Goal: Download file/media

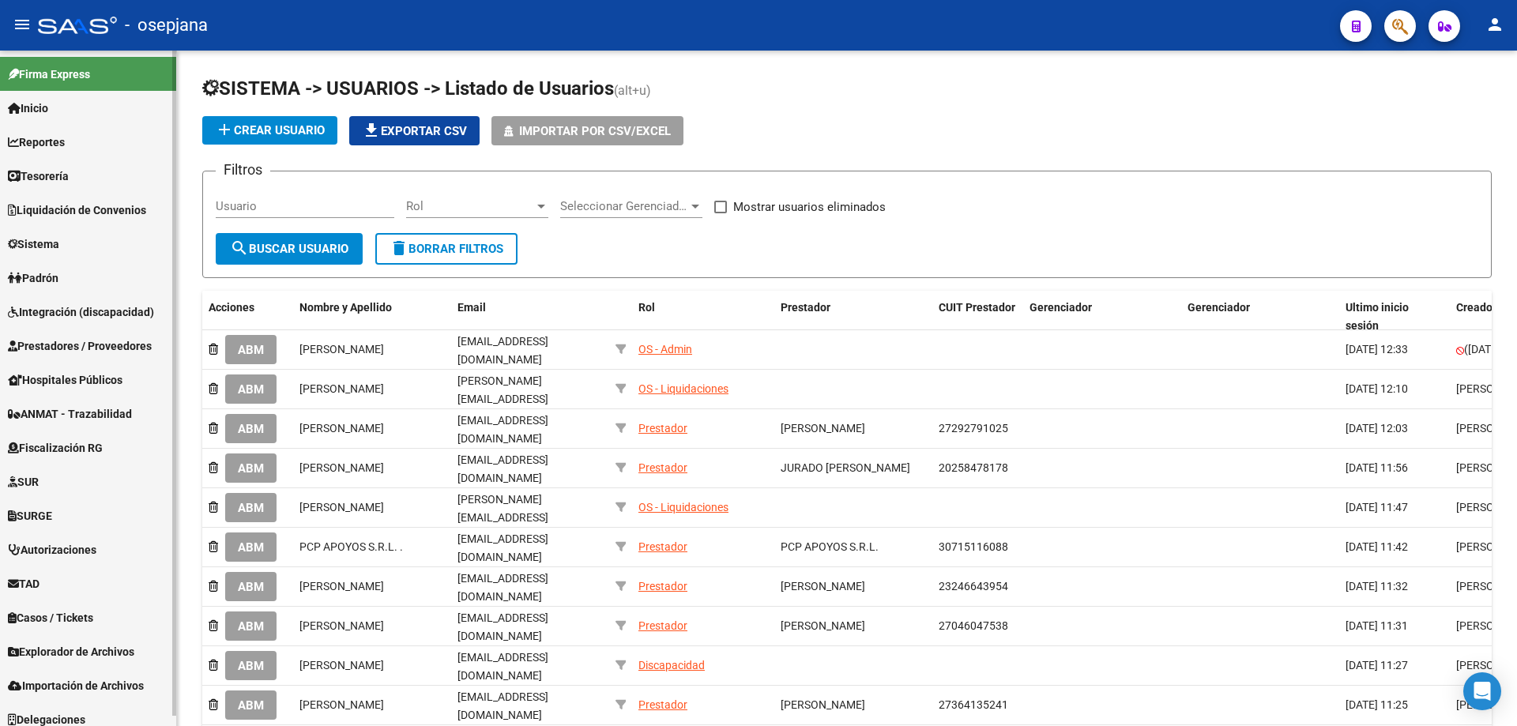
scroll to position [10, 0]
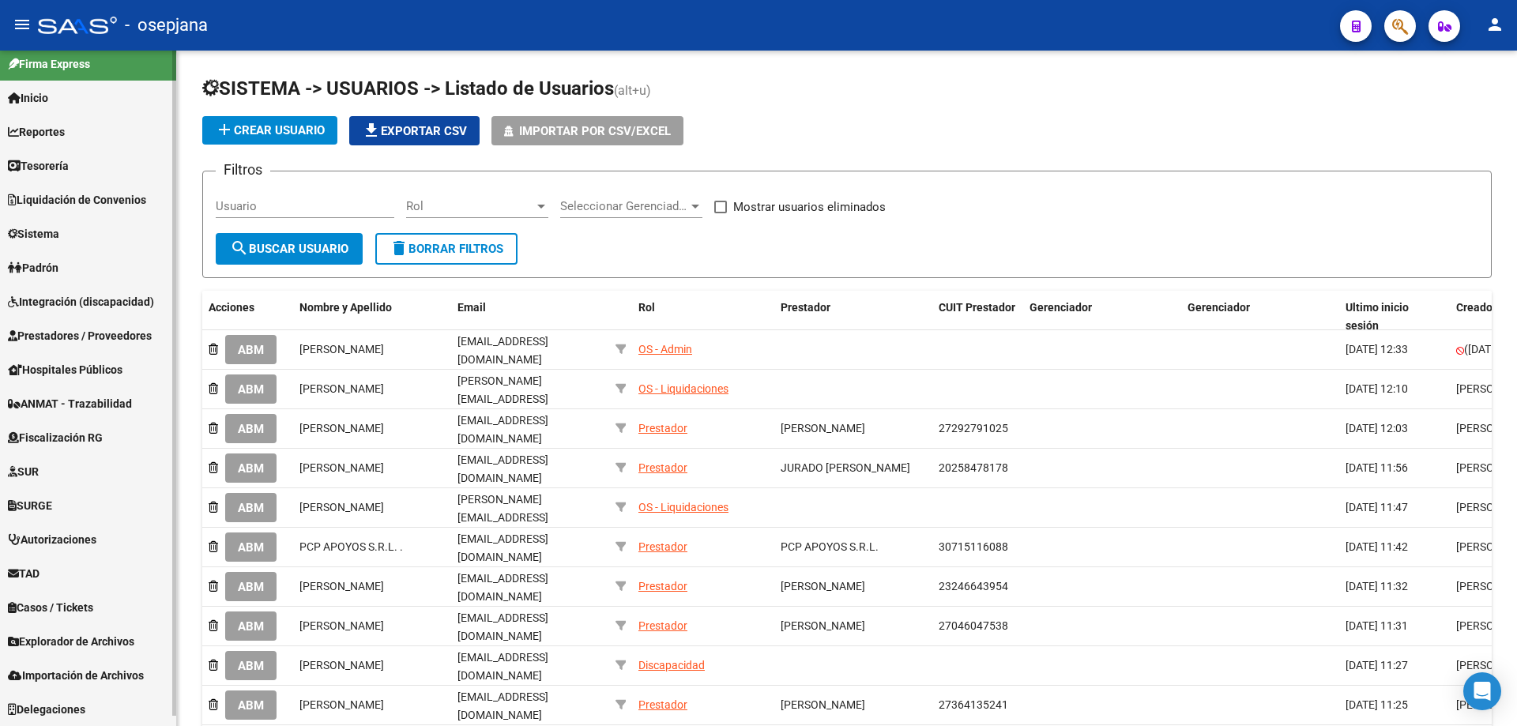
click at [36, 570] on span "TAD" at bounding box center [24, 573] width 32 height 17
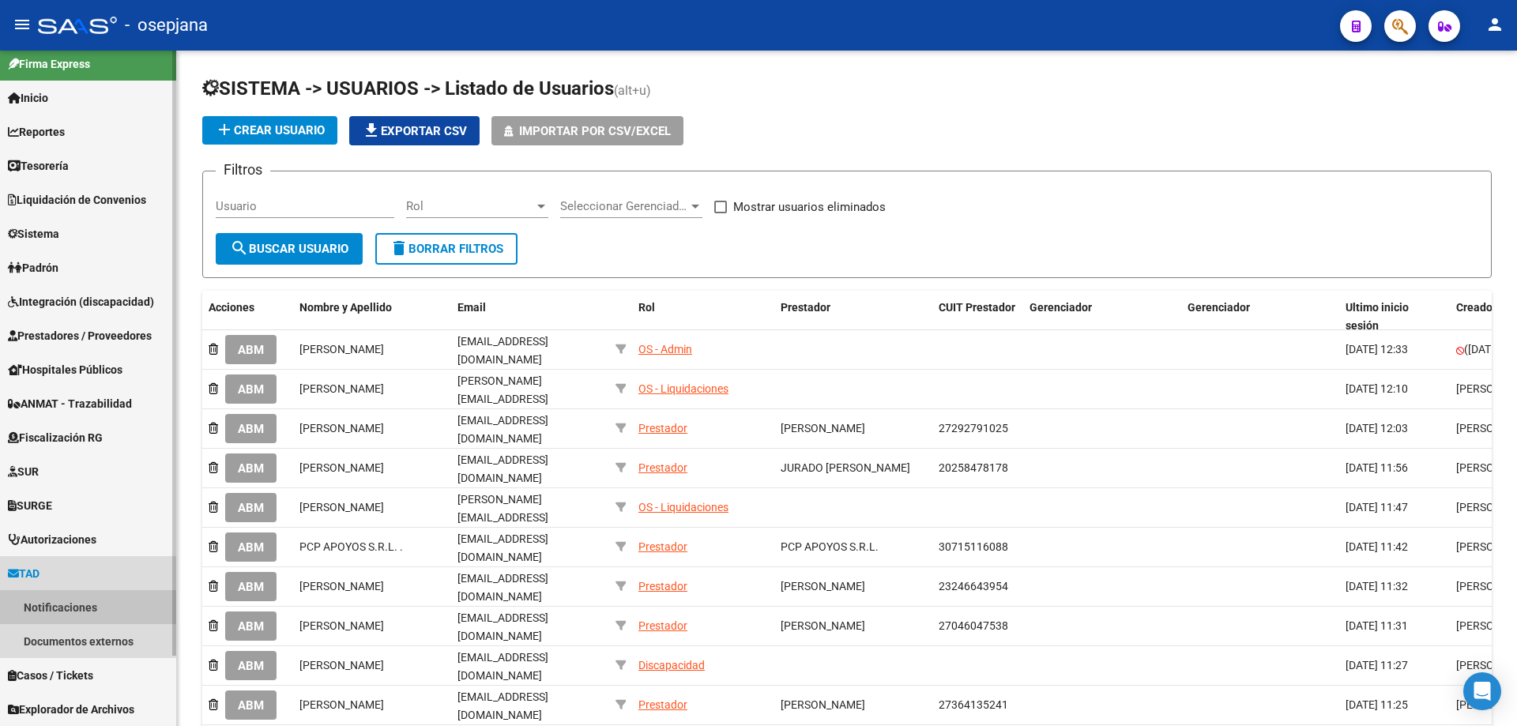
click at [64, 602] on link "Notificaciones" at bounding box center [88, 607] width 176 height 34
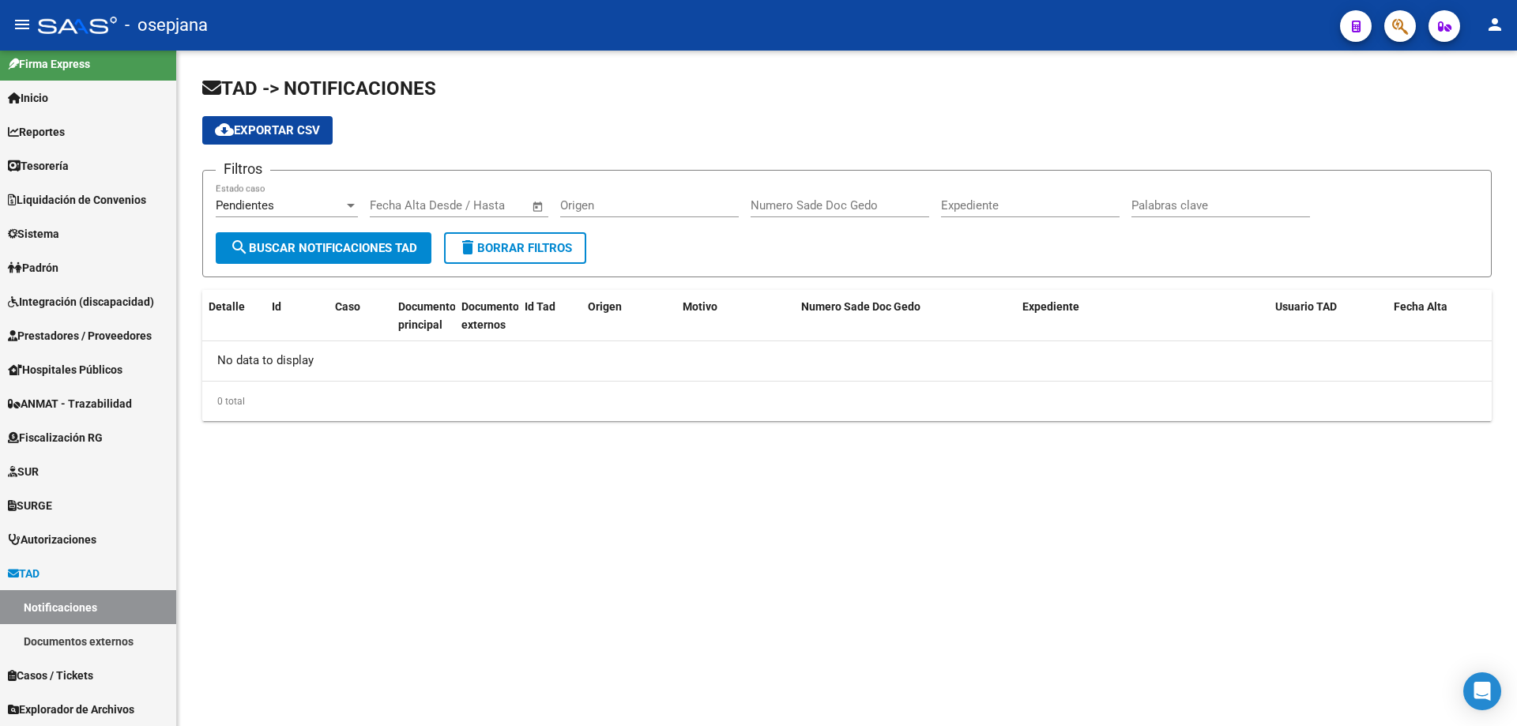
click at [329, 201] on div "Pendientes" at bounding box center [280, 205] width 128 height 14
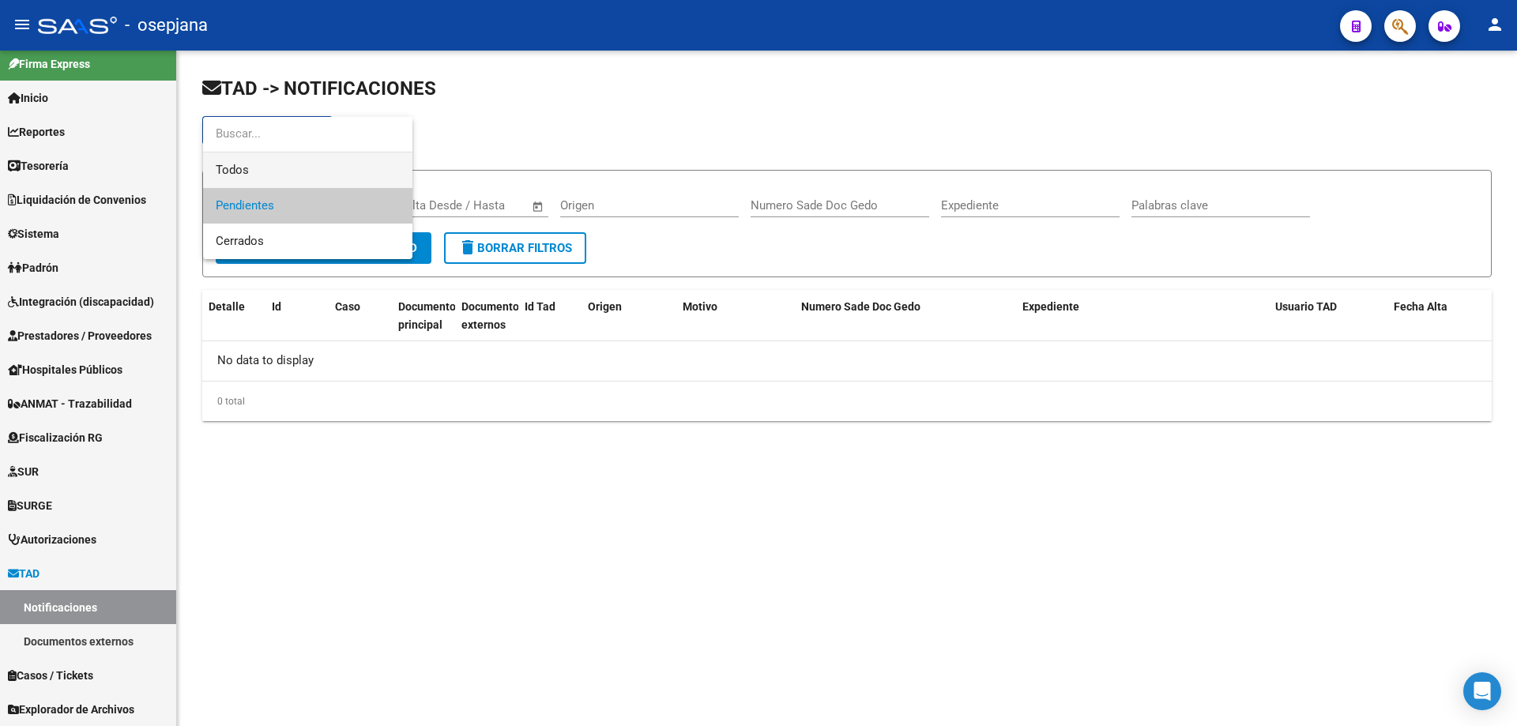
click at [271, 170] on span "Todos" at bounding box center [308, 170] width 184 height 36
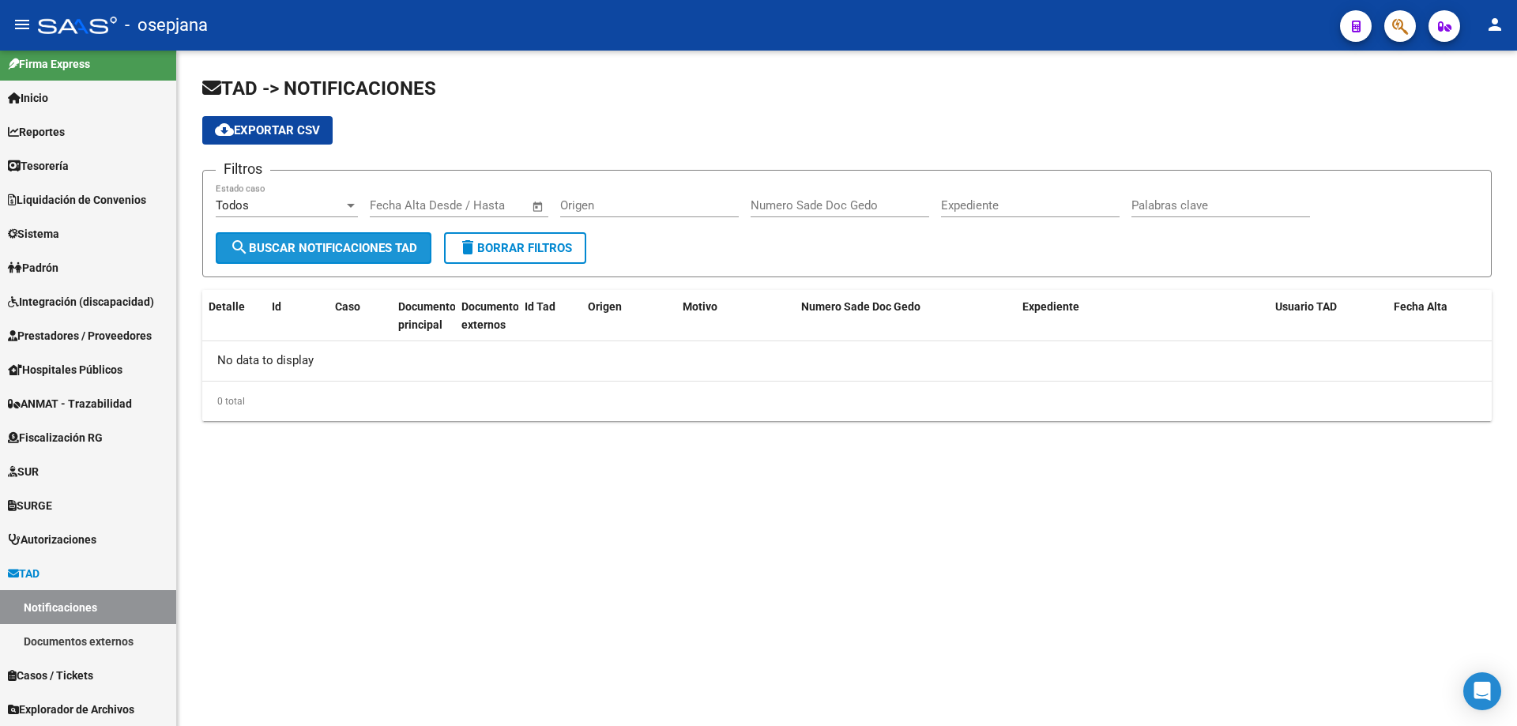
click at [273, 249] on span "search Buscar Notificaciones TAD" at bounding box center [323, 248] width 187 height 14
click at [85, 633] on link "Documentos externos" at bounding box center [88, 641] width 176 height 34
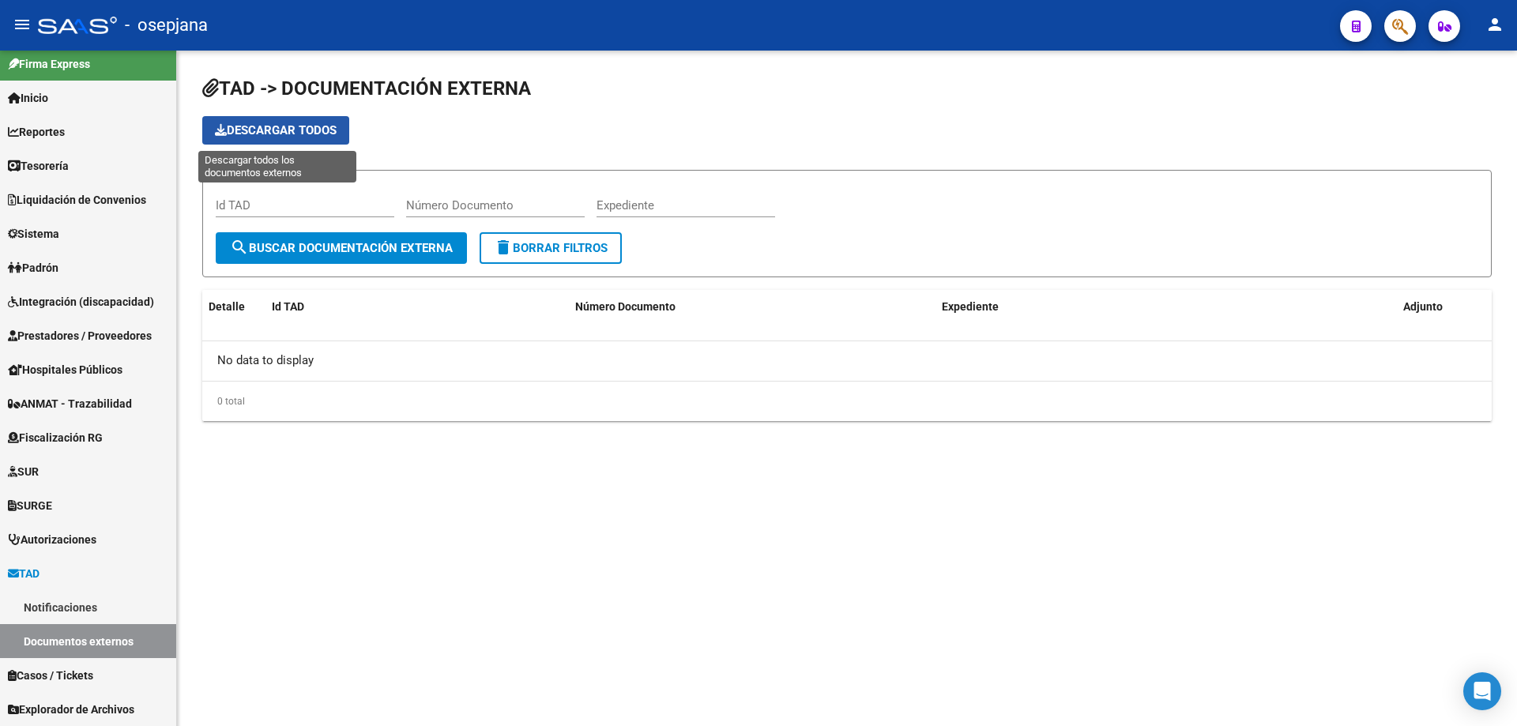
click at [266, 128] on span "Descargar todos" at bounding box center [276, 130] width 122 height 14
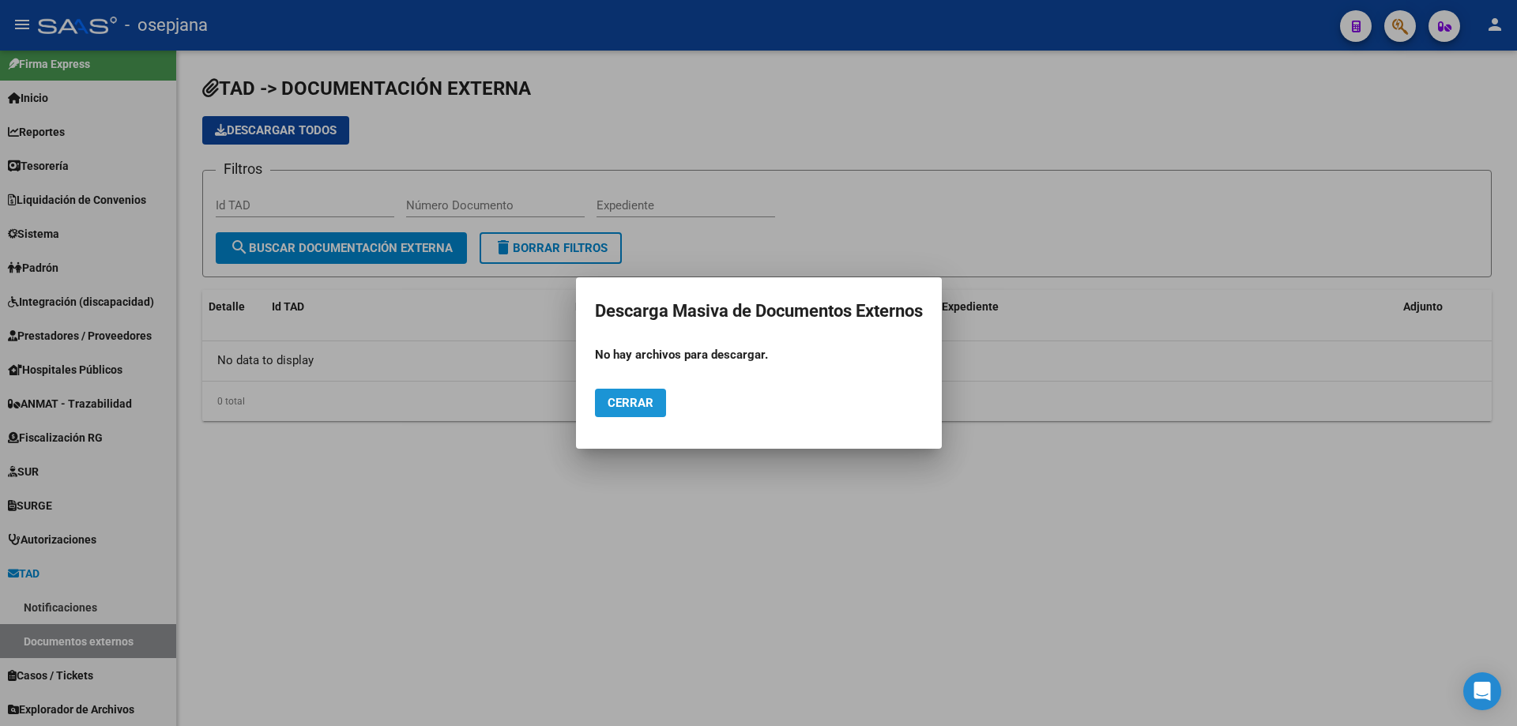
click at [632, 401] on span "Cerrar" at bounding box center [630, 403] width 46 height 14
